Goal: Information Seeking & Learning: Check status

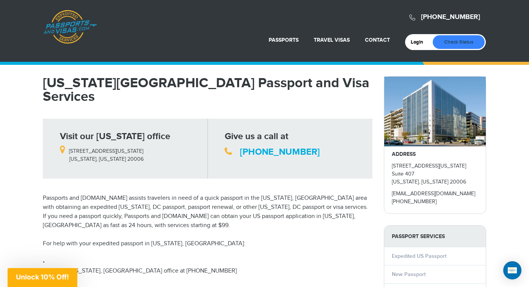
click at [460, 43] on link "Check Status" at bounding box center [459, 42] width 52 height 14
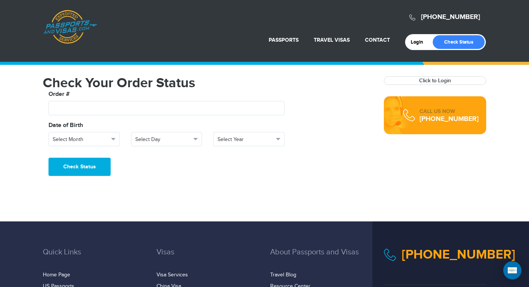
click at [412, 79] on strong "Click to Login" at bounding box center [435, 81] width 102 height 8
click at [440, 80] on link "Click to Login" at bounding box center [435, 80] width 32 height 6
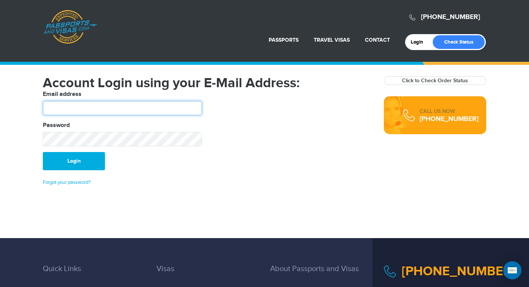
click at [162, 111] on input "text" at bounding box center [122, 108] width 159 height 14
type input "**********"
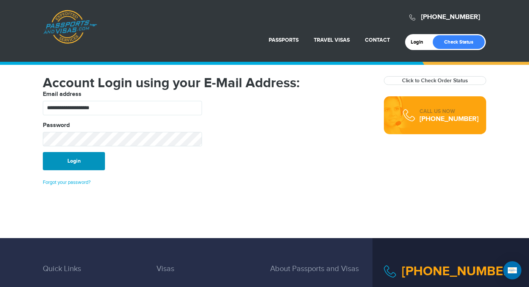
click at [64, 161] on button "Login" at bounding box center [74, 161] width 62 height 18
click at [68, 180] on link "Forgot your password?" at bounding box center [67, 182] width 48 height 6
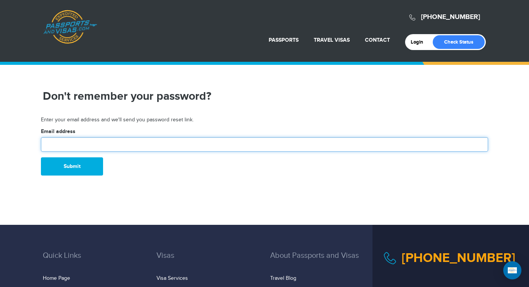
click at [73, 142] on input "text" at bounding box center [264, 144] width 447 height 14
type input "**********"
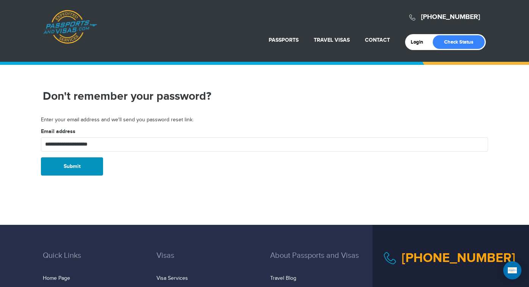
click at [77, 169] on button "Submit" at bounding box center [72, 166] width 62 height 18
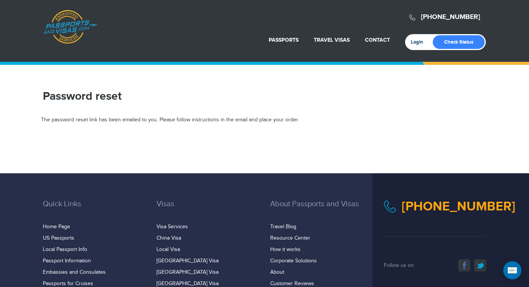
click at [415, 41] on link "Login" at bounding box center [420, 42] width 18 height 6
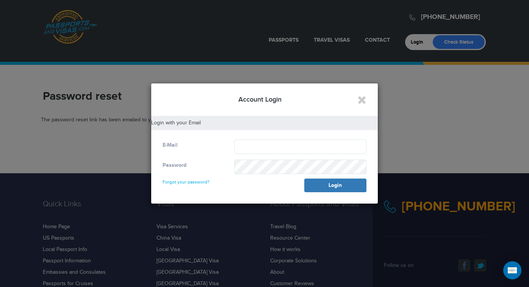
click at [199, 180] on link "Forgot your password?" at bounding box center [186, 178] width 47 height 12
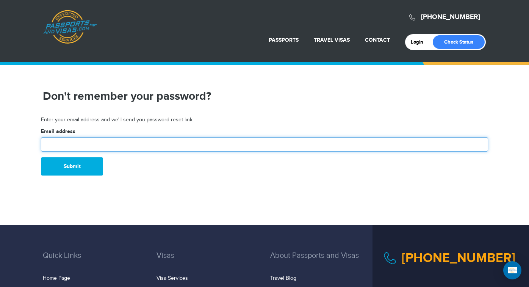
click at [121, 144] on input "text" at bounding box center [264, 144] width 447 height 14
type input "**********"
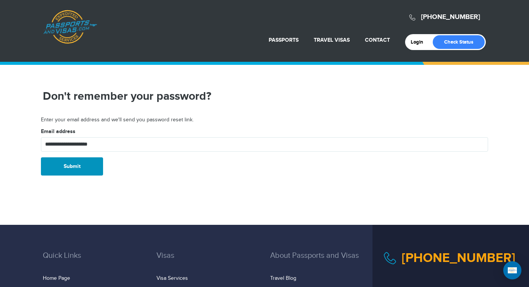
click at [78, 166] on button "Submit" at bounding box center [72, 166] width 62 height 18
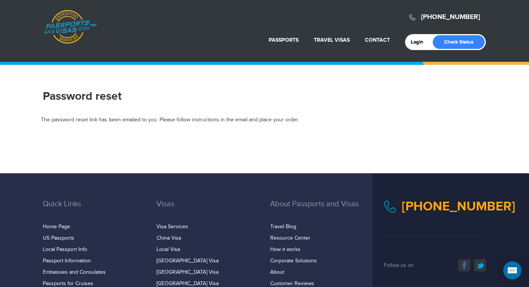
click at [68, 27] on link "Passports & [DOMAIN_NAME]" at bounding box center [70, 27] width 54 height 34
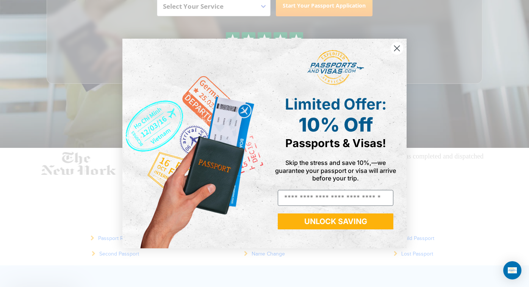
scroll to position [133, 0]
click at [398, 49] on circle "Close dialog" at bounding box center [397, 48] width 13 height 13
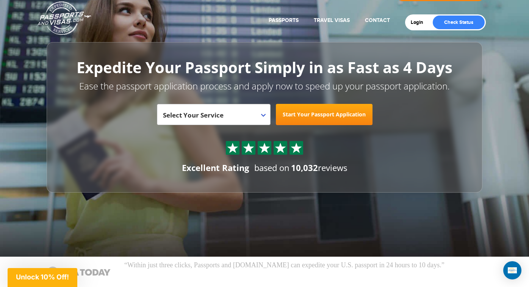
scroll to position [0, 0]
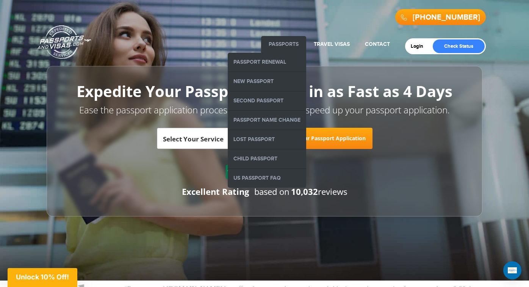
click at [281, 45] on link "Passports" at bounding box center [284, 44] width 30 height 6
